Goal: Task Accomplishment & Management: Manage account settings

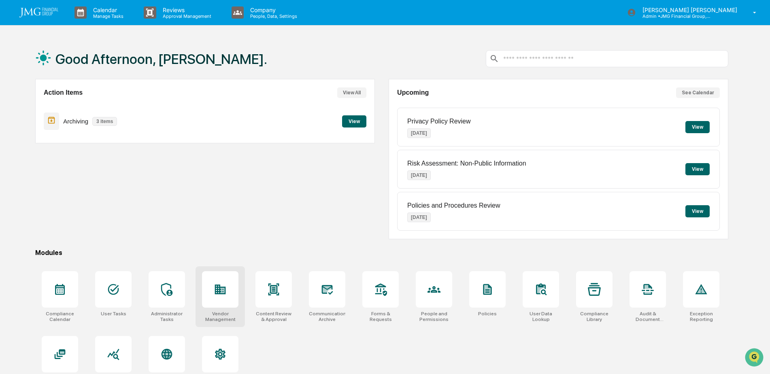
click at [220, 288] on icon at bounding box center [220, 290] width 11 height 10
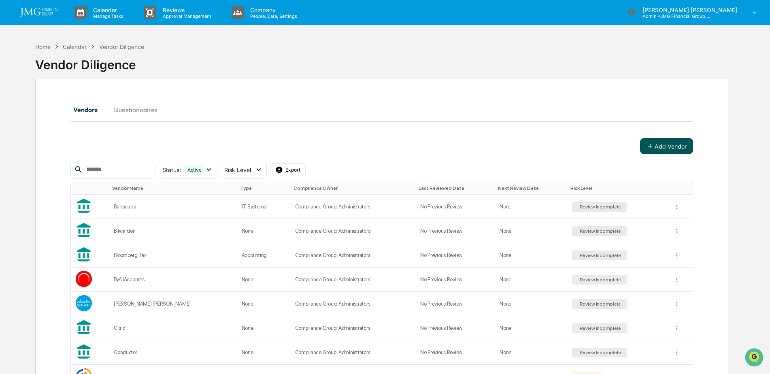
click at [671, 146] on button "Add Vendor" at bounding box center [666, 146] width 53 height 16
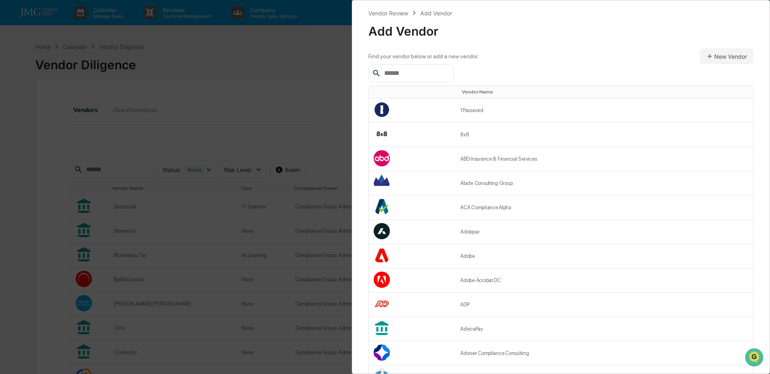
click at [426, 75] on input "text" at bounding box center [415, 73] width 69 height 11
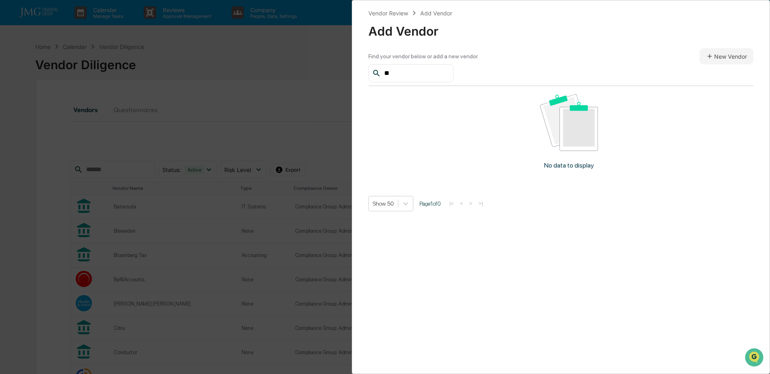
type input "*"
type input "**********"
click at [718, 63] on button "New Vendor" at bounding box center [726, 56] width 54 height 16
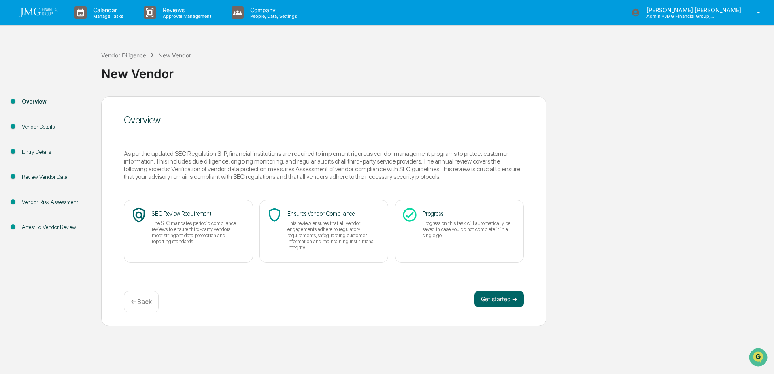
click at [49, 126] on div "Vendor Details" at bounding box center [55, 127] width 66 height 8
click at [512, 297] on button "Get started ➔" at bounding box center [498, 299] width 49 height 16
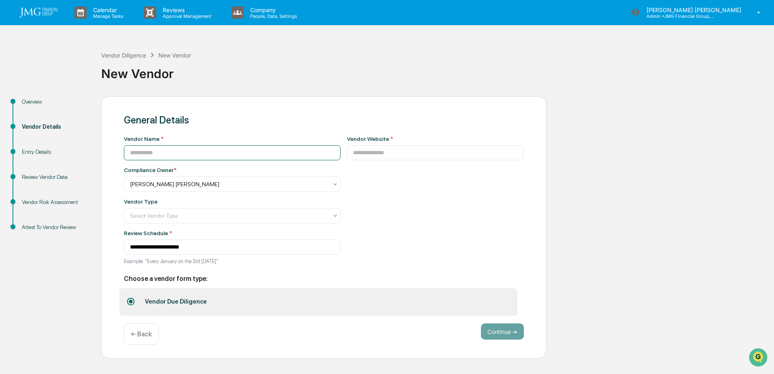
click at [176, 153] on input at bounding box center [232, 152] width 217 height 15
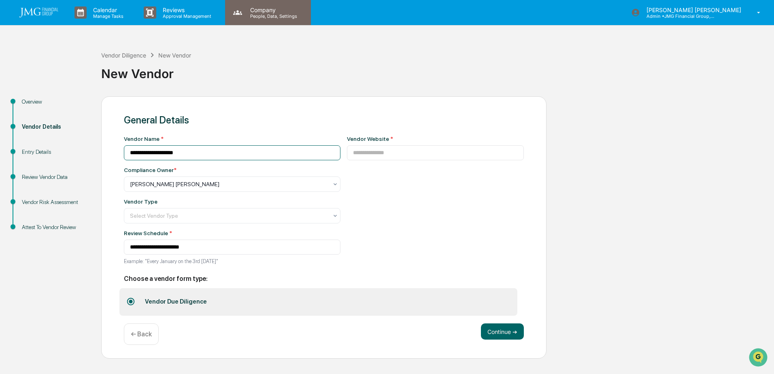
type input "**********"
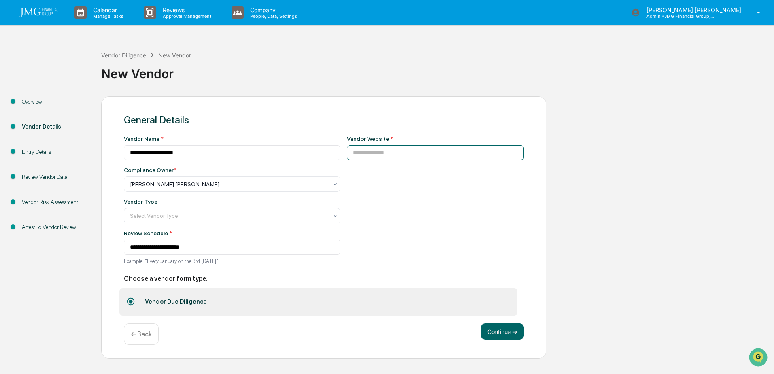
click at [374, 159] on input at bounding box center [435, 152] width 177 height 15
paste input "**********"
type input "**********"
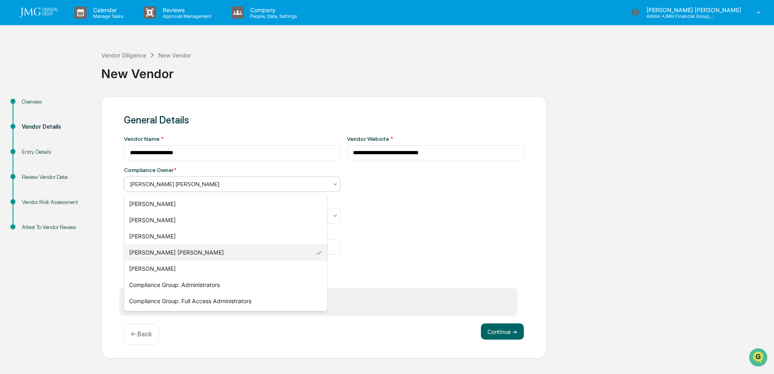
click at [332, 185] on icon at bounding box center [335, 184] width 6 height 6
click at [377, 193] on div "**********" at bounding box center [435, 203] width 177 height 134
click at [332, 185] on icon at bounding box center [335, 184] width 6 height 6
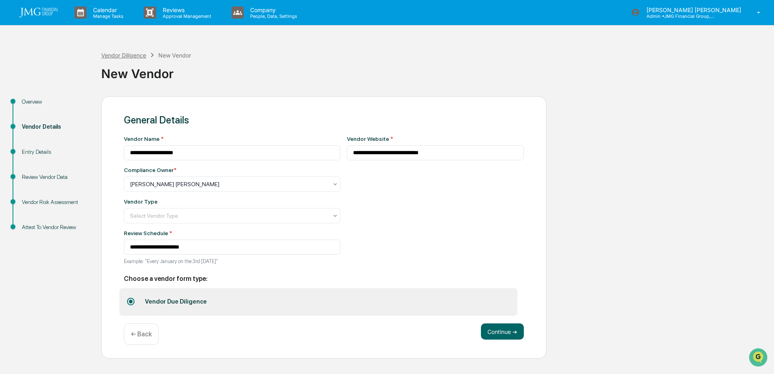
click at [130, 55] on div "Vendor Diligence" at bounding box center [123, 55] width 45 height 7
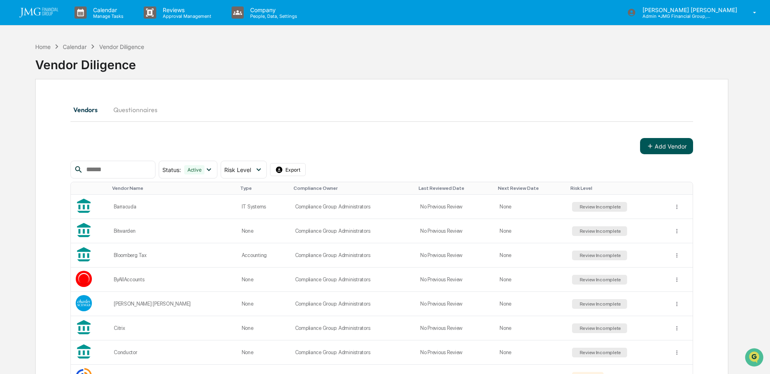
click at [665, 146] on button "Add Vendor" at bounding box center [666, 146] width 53 height 16
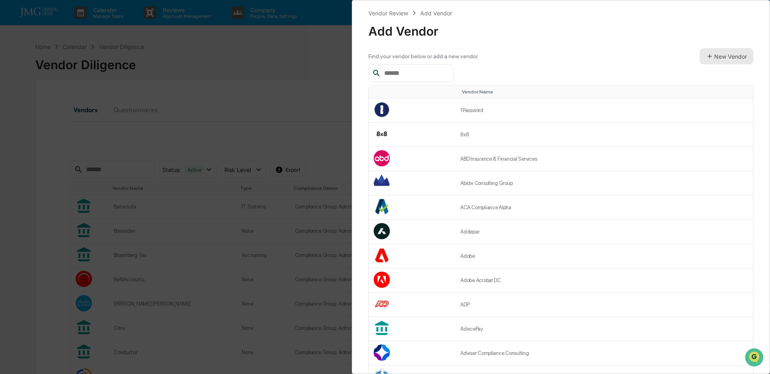
click at [708, 63] on button "New Vendor" at bounding box center [726, 56] width 54 height 16
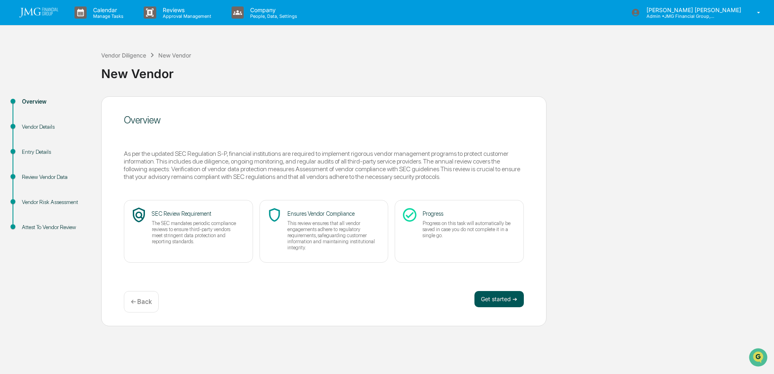
click at [495, 295] on button "Get started ➔" at bounding box center [498, 299] width 49 height 16
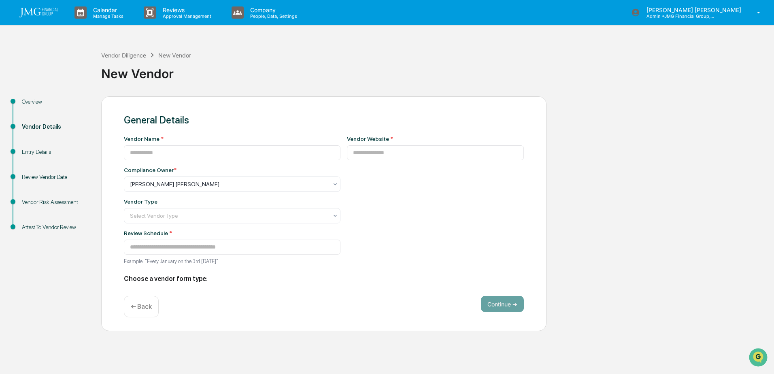
type input "**********"
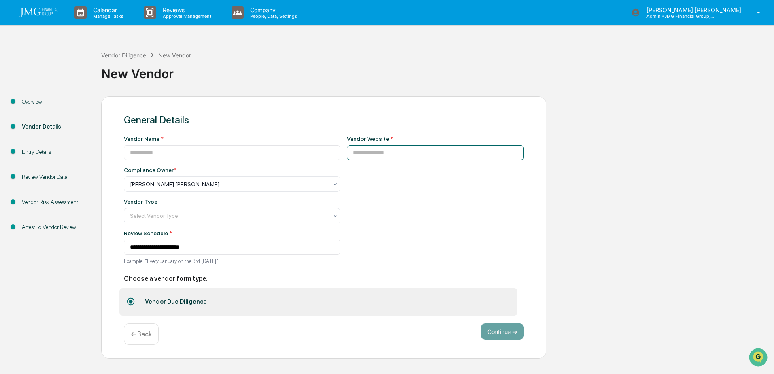
click at [351, 159] on input at bounding box center [435, 152] width 177 height 15
paste input "**********"
type input "**********"
click at [314, 188] on div at bounding box center [229, 184] width 198 height 8
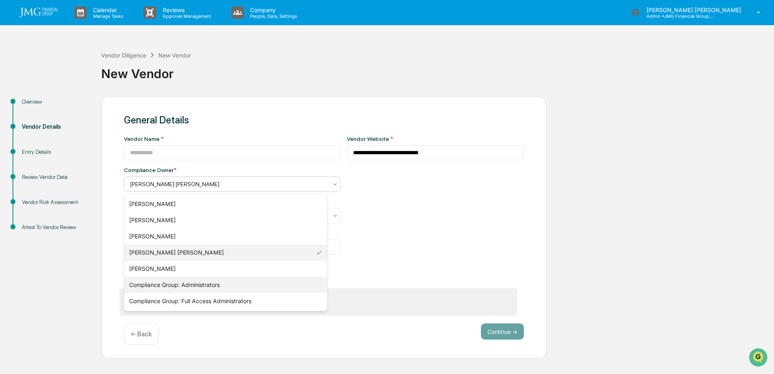
click at [210, 281] on div "Compliance Group: Administrators" at bounding box center [225, 285] width 203 height 16
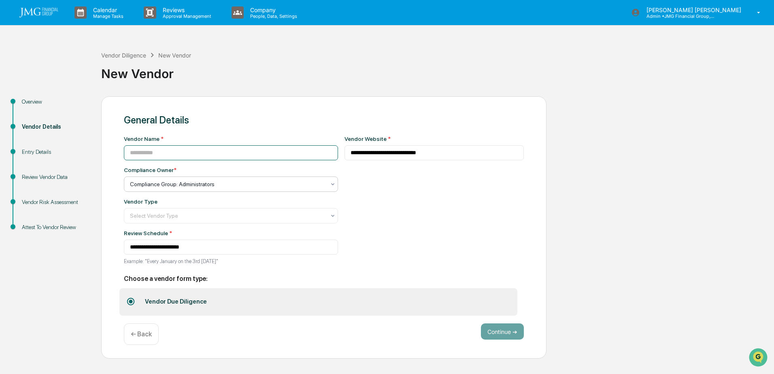
click at [206, 151] on input at bounding box center [231, 152] width 214 height 15
type input "**********"
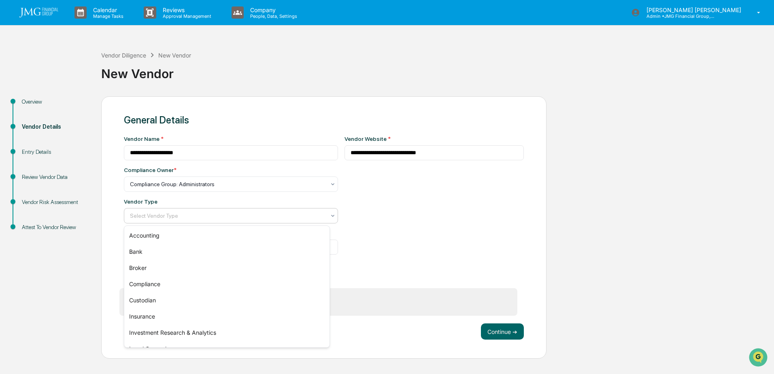
click at [315, 215] on div at bounding box center [227, 216] width 195 height 8
click at [397, 254] on div "**********" at bounding box center [434, 203] width 180 height 134
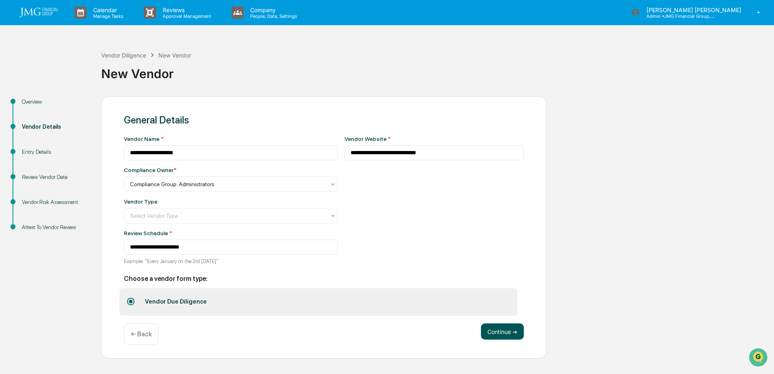
click at [499, 331] on button "Continue ➔" at bounding box center [502, 331] width 43 height 16
click at [600, 215] on div "**********" at bounding box center [387, 227] width 766 height 263
click at [507, 331] on button "Continue ➔" at bounding box center [502, 331] width 43 height 16
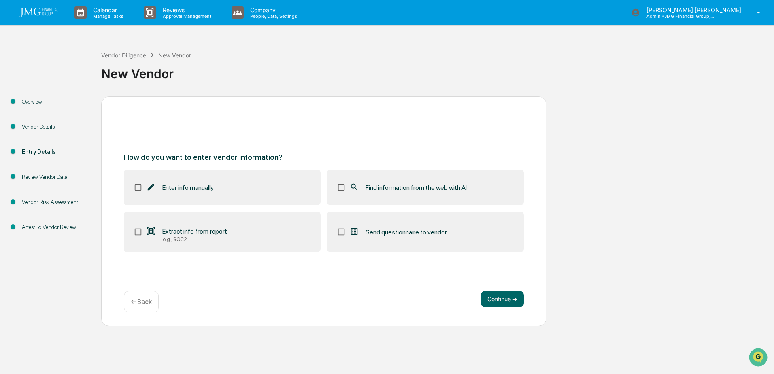
click at [379, 190] on span "Find information from the web with AI" at bounding box center [415, 188] width 101 height 8
click at [501, 302] on button "Continue ➔" at bounding box center [502, 299] width 43 height 16
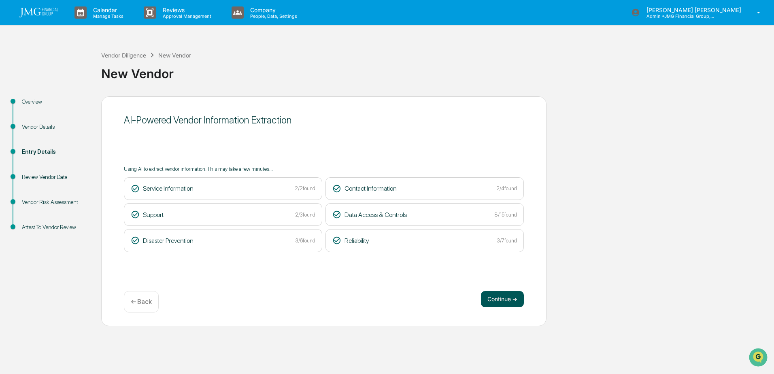
click at [498, 303] on button "Continue ➔" at bounding box center [502, 299] width 43 height 16
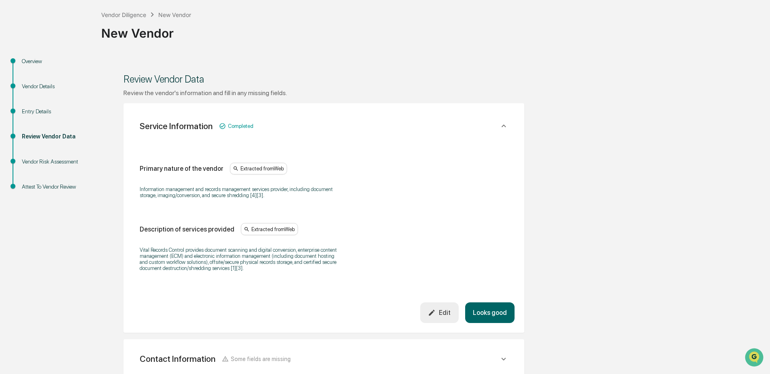
scroll to position [81, 0]
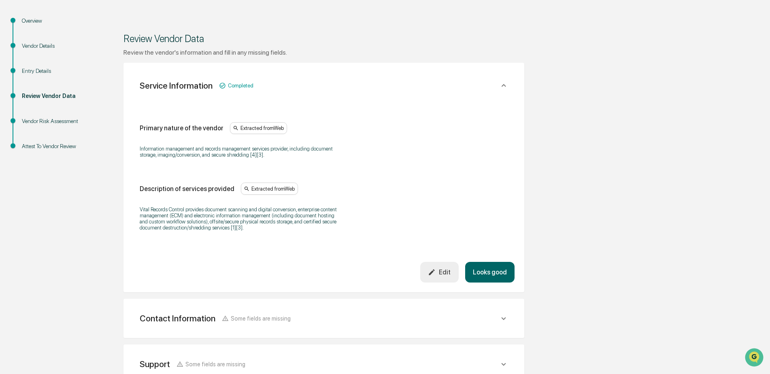
click at [505, 275] on button "Looks good" at bounding box center [489, 272] width 49 height 21
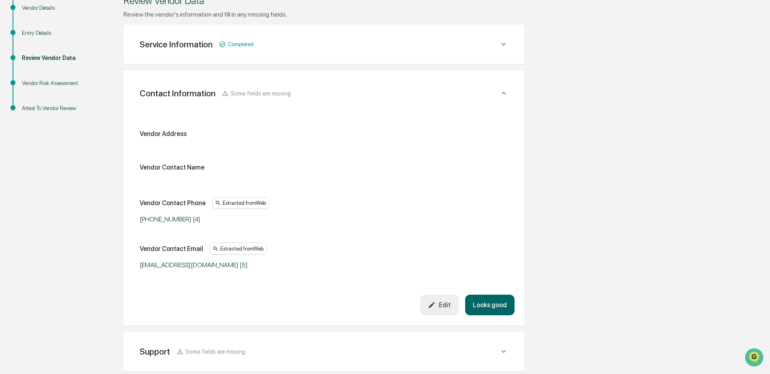
scroll to position [144, 0]
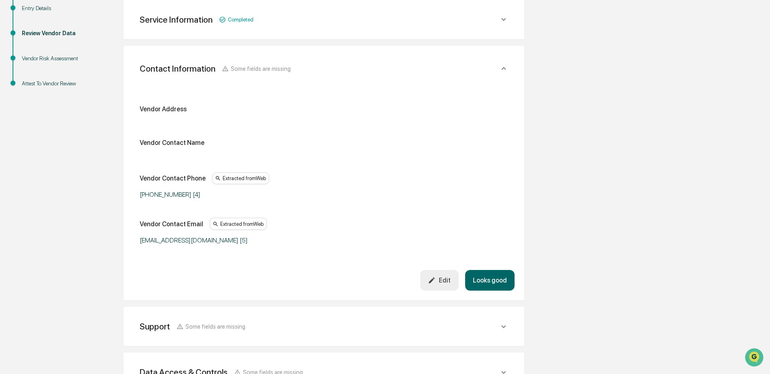
click at [497, 278] on button "Looks good" at bounding box center [489, 280] width 49 height 21
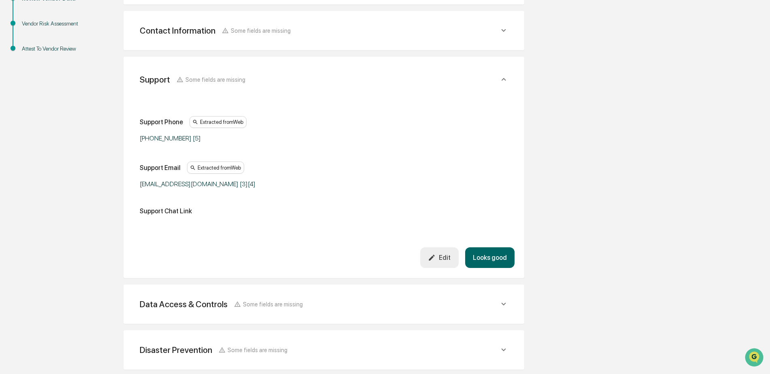
scroll to position [189, 0]
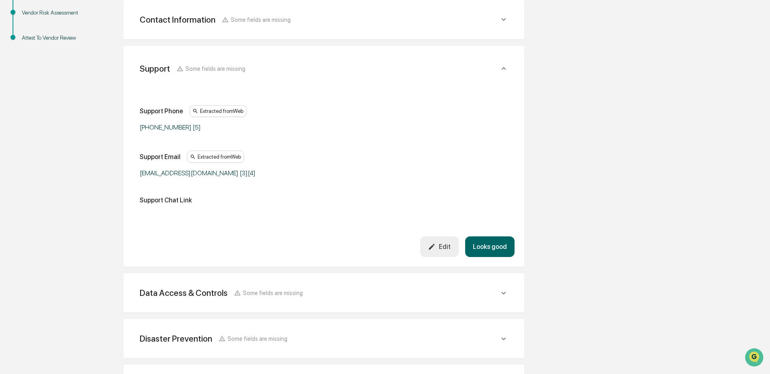
click at [495, 250] on button "Looks good" at bounding box center [489, 246] width 49 height 21
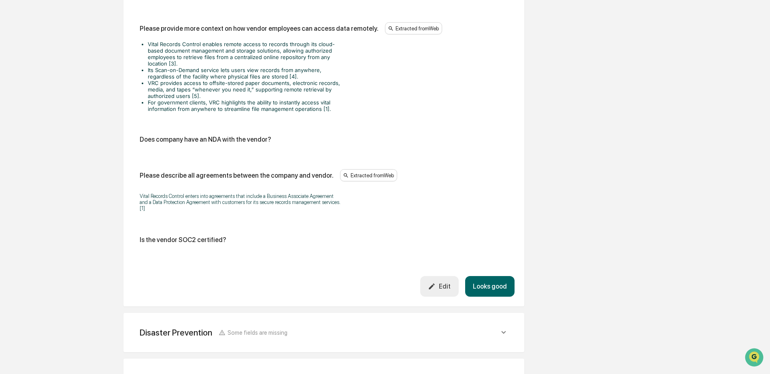
scroll to position [923, 0]
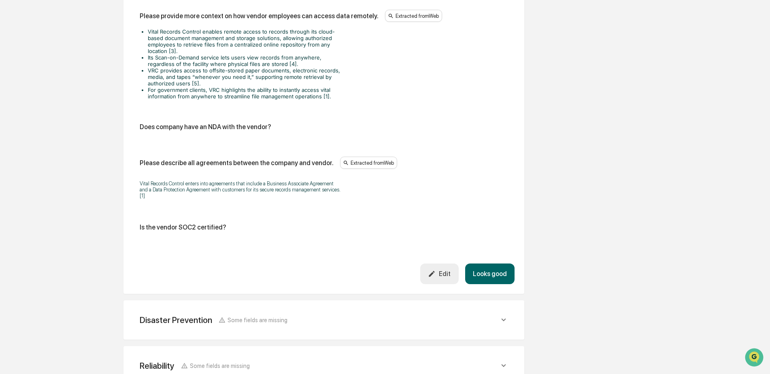
click at [503, 263] on button "Looks good" at bounding box center [489, 273] width 49 height 21
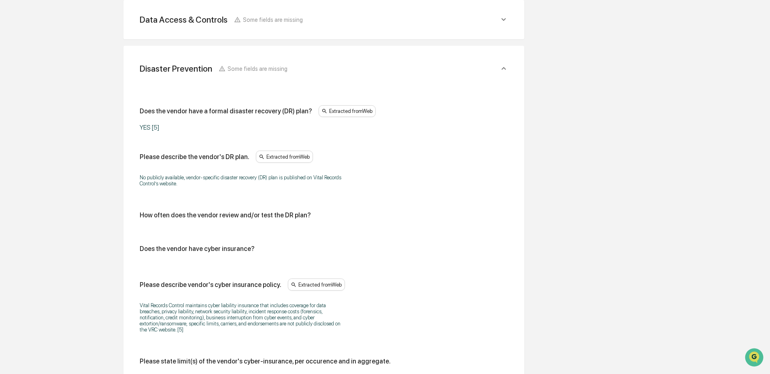
scroll to position [321, 0]
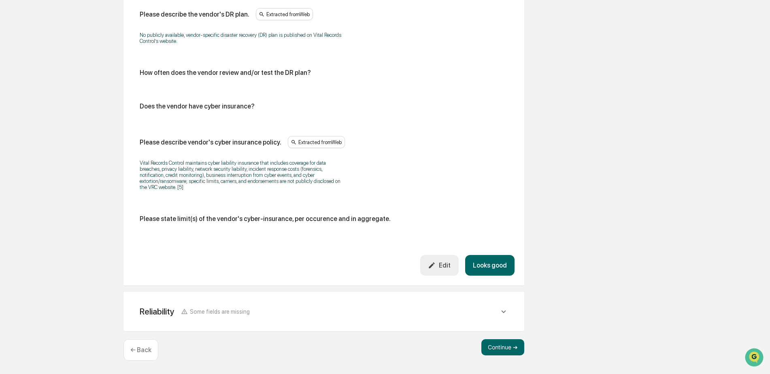
click at [498, 263] on button "Looks good" at bounding box center [489, 265] width 49 height 21
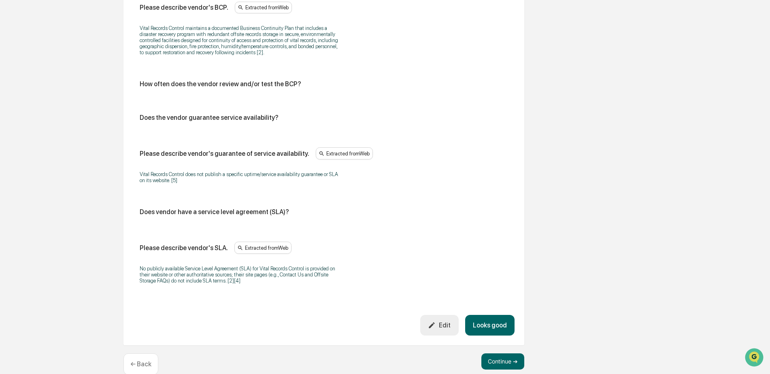
scroll to position [478, 0]
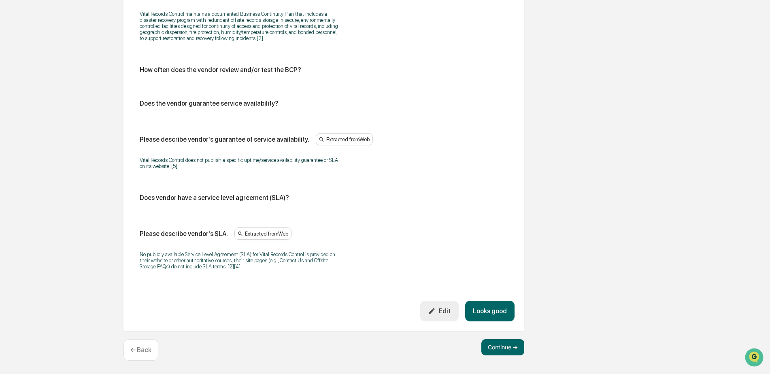
click at [503, 303] on button "Looks good" at bounding box center [489, 311] width 49 height 21
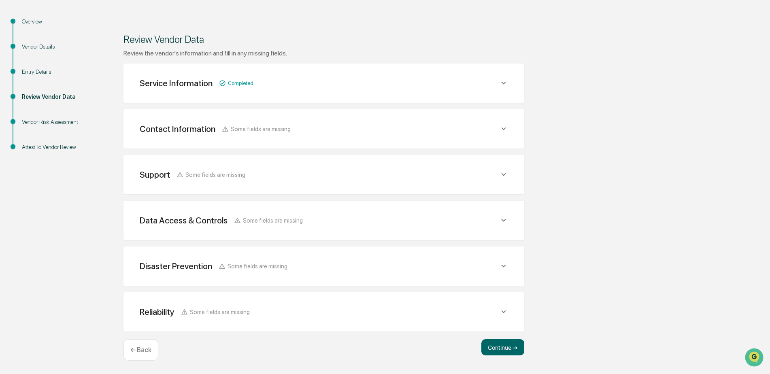
scroll to position [80, 0]
click at [508, 351] on button "Continue ➔" at bounding box center [502, 347] width 43 height 16
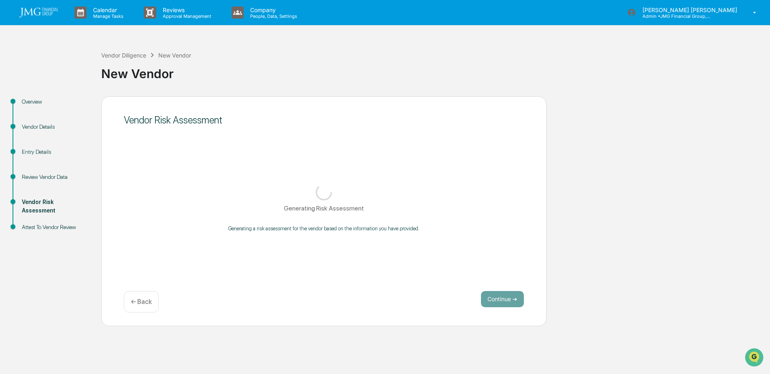
scroll to position [0, 0]
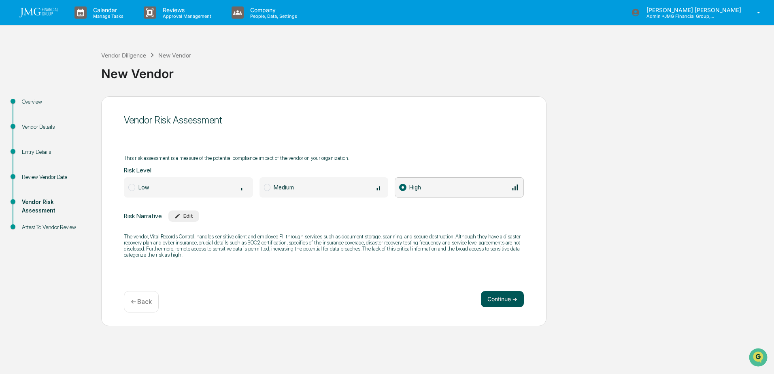
click at [508, 295] on button "Continue ➔" at bounding box center [502, 299] width 43 height 16
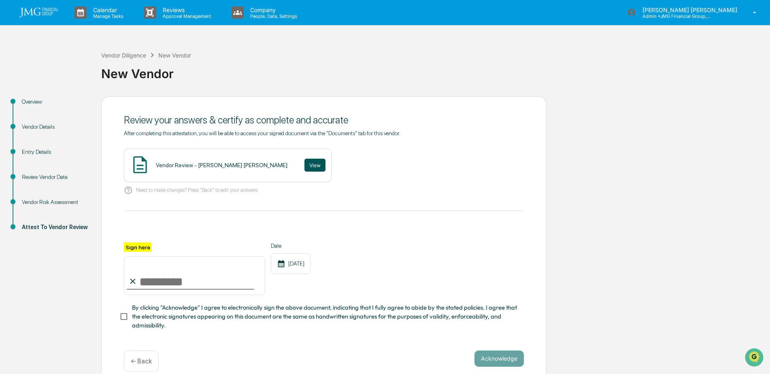
click at [304, 164] on button "View" at bounding box center [314, 165] width 21 height 13
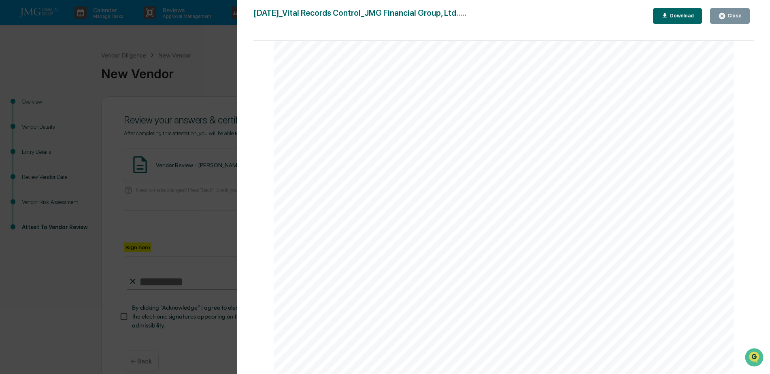
scroll to position [202, 0]
click at [725, 19] on icon "button" at bounding box center [722, 16] width 8 height 8
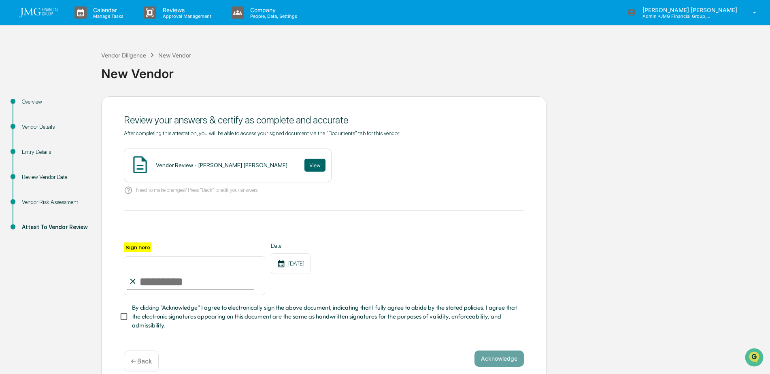
click at [44, 17] on link at bounding box center [43, 12] width 49 height 25
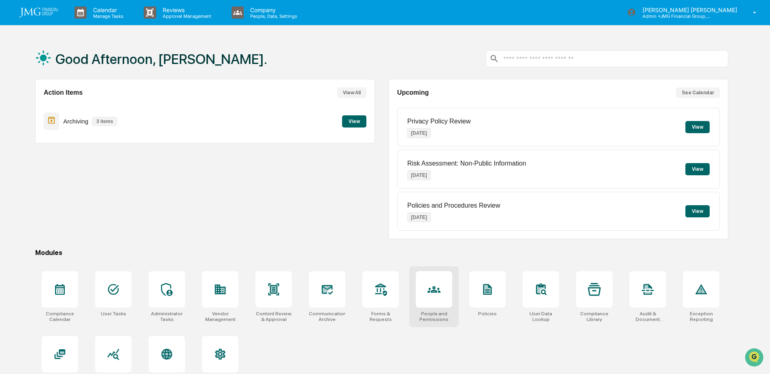
click at [433, 286] on icon at bounding box center [433, 289] width 13 height 13
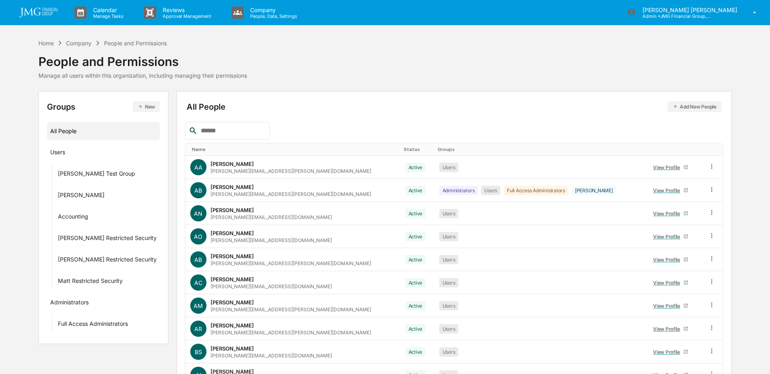
click at [249, 127] on input "text" at bounding box center [232, 130] width 69 height 11
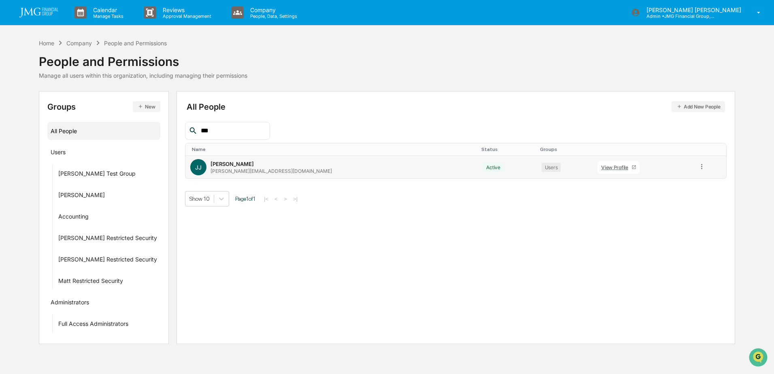
type input "***"
click at [601, 166] on div "View Profile" at bounding box center [616, 167] width 30 height 6
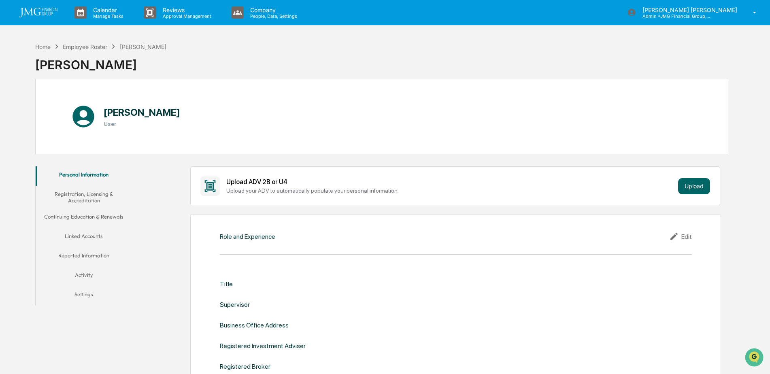
click at [99, 231] on button "Linked Accounts" at bounding box center [84, 237] width 97 height 19
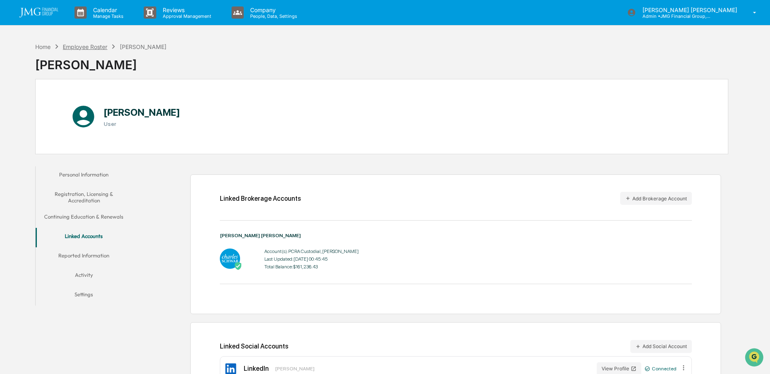
click at [88, 48] on div "Employee Roster" at bounding box center [85, 46] width 45 height 7
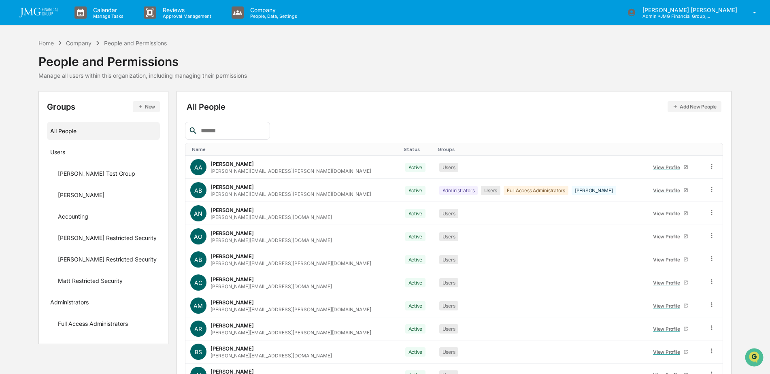
click at [262, 130] on input "text" at bounding box center [232, 130] width 69 height 11
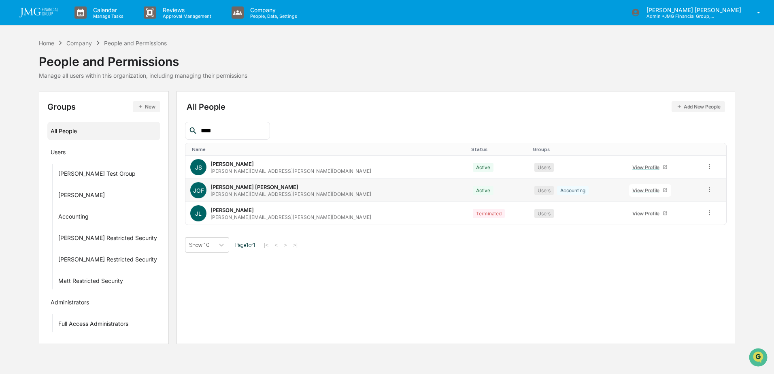
type input "****"
click at [632, 192] on div "View Profile" at bounding box center [647, 190] width 30 height 6
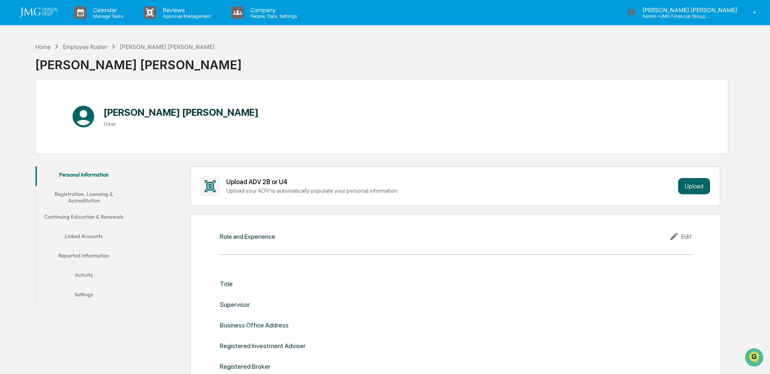
click at [94, 238] on button "Linked Accounts" at bounding box center [84, 237] width 97 height 19
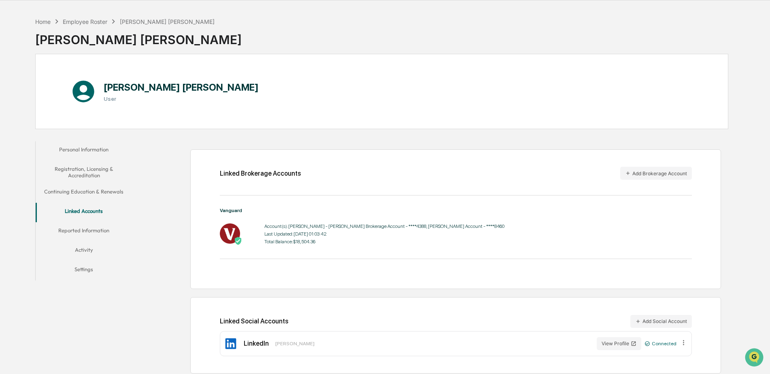
scroll to position [38, 0]
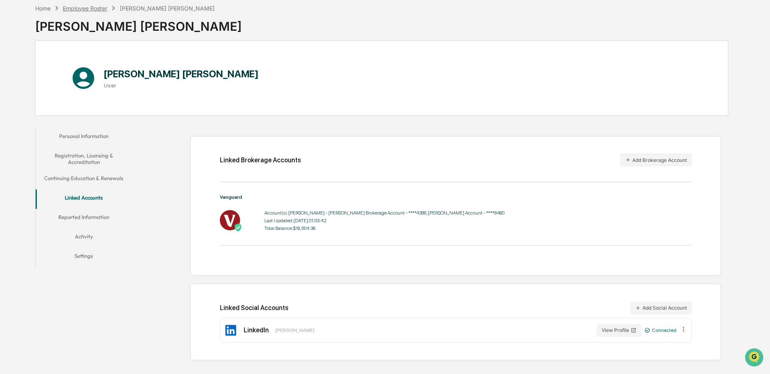
click at [103, 7] on div "Employee Roster" at bounding box center [85, 8] width 45 height 7
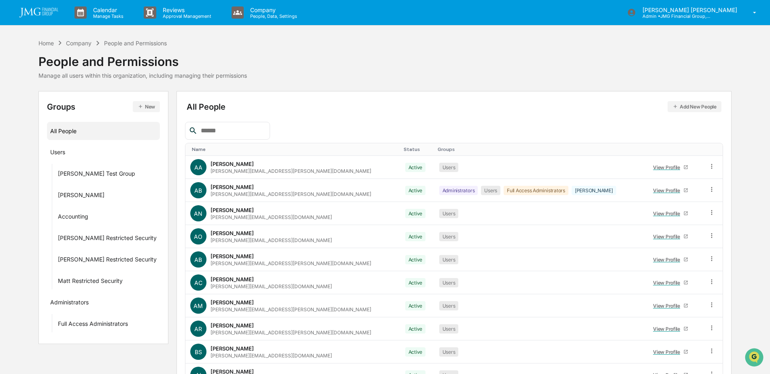
click at [239, 131] on input "text" at bounding box center [232, 130] width 69 height 11
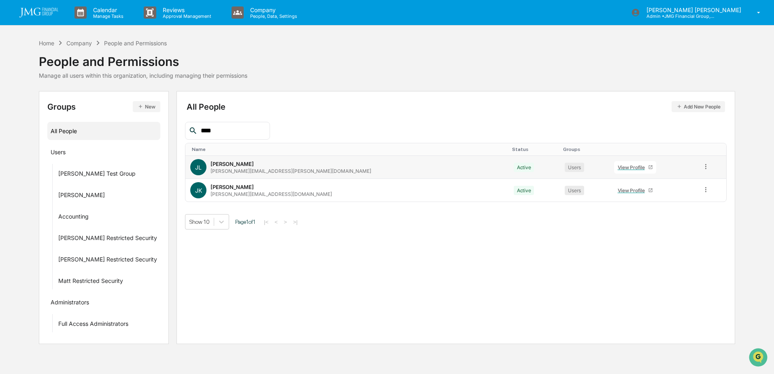
type input "****"
click at [618, 168] on div "View Profile" at bounding box center [633, 167] width 30 height 6
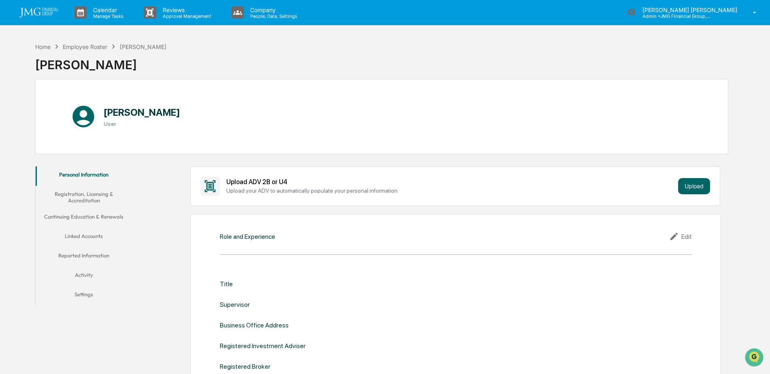
click at [87, 238] on button "Linked Accounts" at bounding box center [84, 237] width 97 height 19
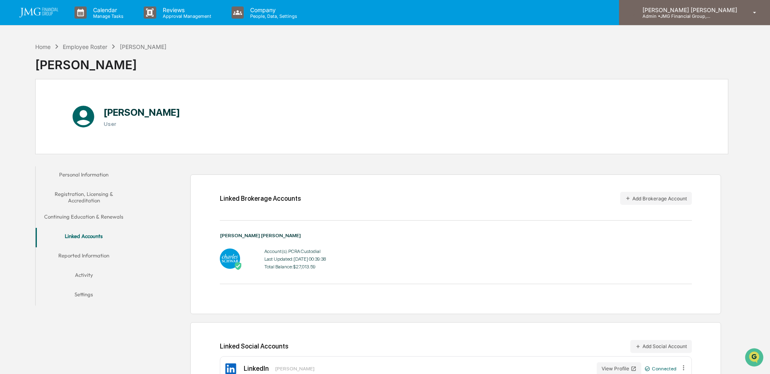
click at [711, 15] on p "Admin • JMG Financial Group, Ltd." at bounding box center [673, 16] width 75 height 6
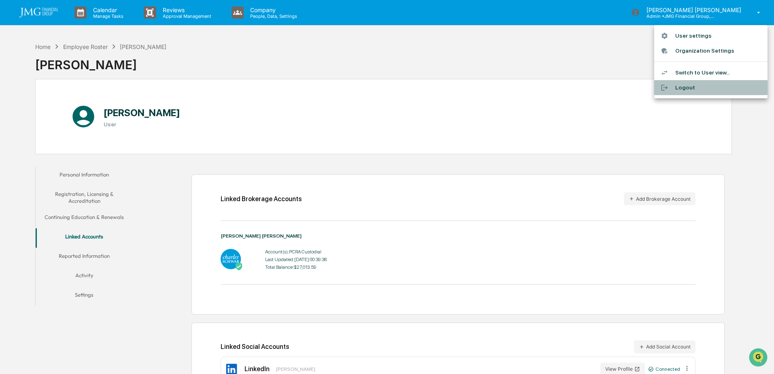
drag, startPoint x: 691, startPoint y: 85, endPoint x: 675, endPoint y: 72, distance: 21.6
click at [691, 85] on li "Logout" at bounding box center [710, 87] width 113 height 15
